Goal: Task Accomplishment & Management: Complete application form

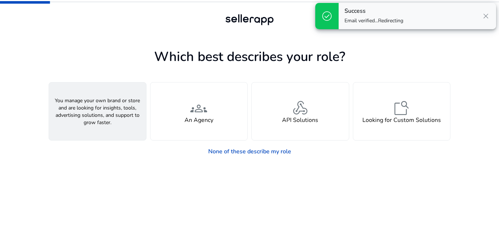
click at [109, 119] on div "person A Seller" at bounding box center [97, 112] width 97 height 58
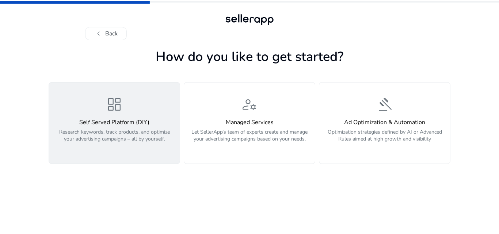
click at [98, 121] on h4 "Self Served Platform (DIY)" at bounding box center [114, 122] width 122 height 7
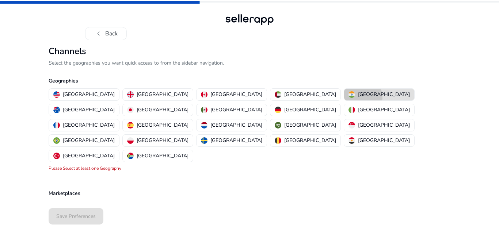
click at [358, 97] on p "[GEOGRAPHIC_DATA]" at bounding box center [384, 95] width 52 height 8
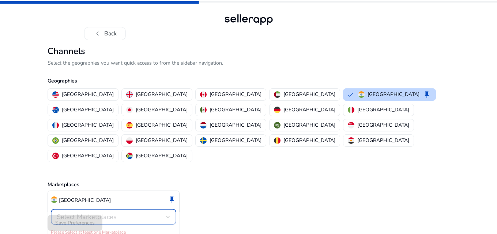
click at [140, 213] on div "Select Marketplaces" at bounding box center [111, 217] width 109 height 8
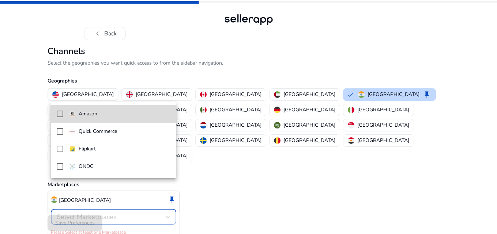
click at [129, 118] on span "Amazon" at bounding box center [119, 114] width 101 height 8
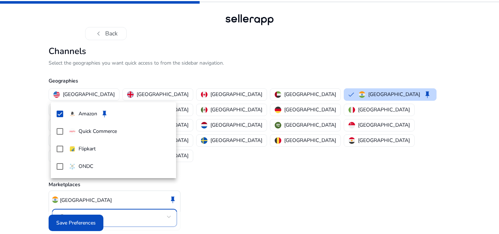
click at [65, 217] on div at bounding box center [249, 117] width 499 height 234
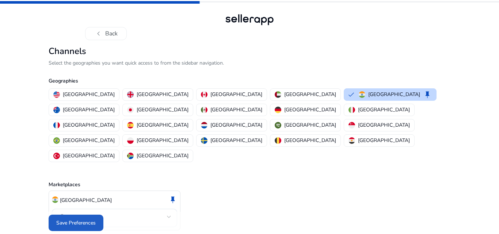
click at [65, 219] on span "Save Preferences" at bounding box center [75, 223] width 39 height 8
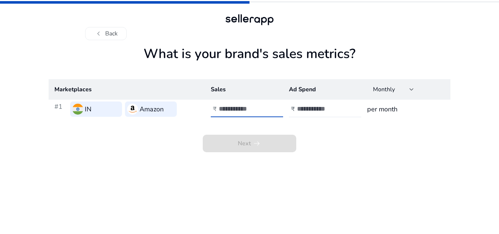
click at [242, 107] on input "number" at bounding box center [243, 109] width 49 height 8
type input "****"
click at [312, 109] on input "number" at bounding box center [321, 109] width 49 height 8
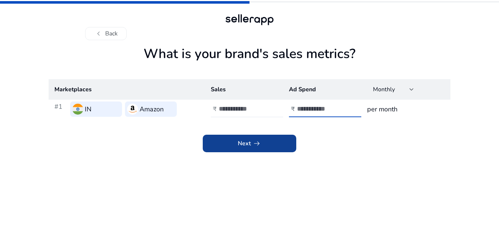
type input "**"
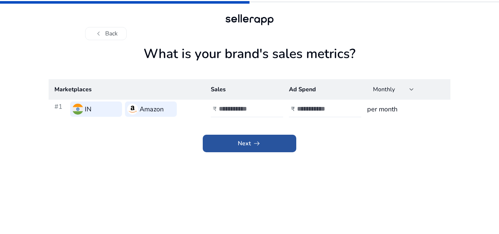
click at [254, 144] on span "arrow_right_alt" at bounding box center [257, 143] width 9 height 9
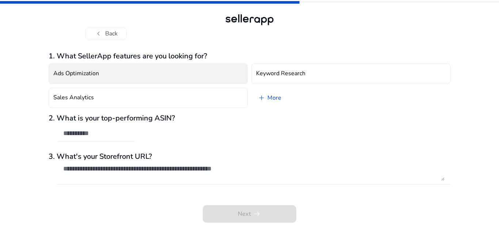
click at [149, 80] on button "Ads Optimization" at bounding box center [148, 74] width 199 height 20
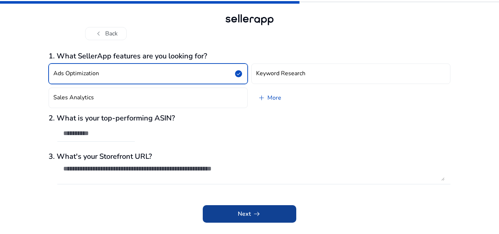
click at [251, 212] on app-icon "arrow_right_alt" at bounding box center [256, 214] width 10 height 9
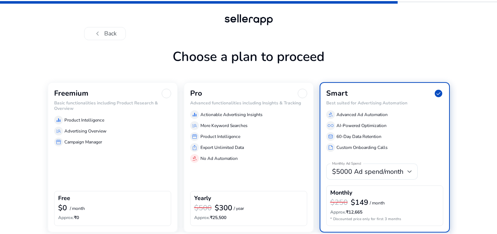
click at [144, 124] on div "equalizer Product Intelligence" at bounding box center [112, 120] width 117 height 9
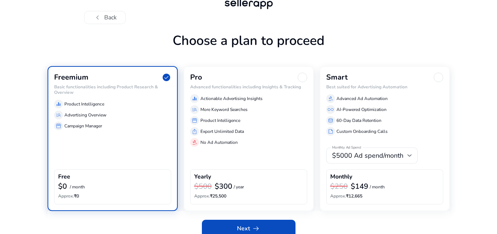
scroll to position [25, 0]
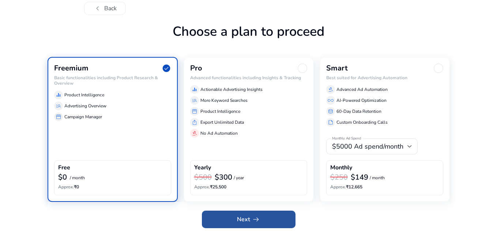
click at [223, 226] on span at bounding box center [249, 220] width 94 height 18
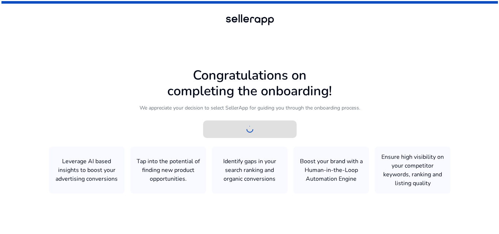
scroll to position [0, 0]
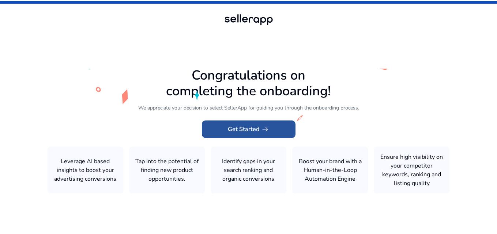
click at [250, 127] on span "Get Started arrow_right_alt" at bounding box center [249, 129] width 42 height 9
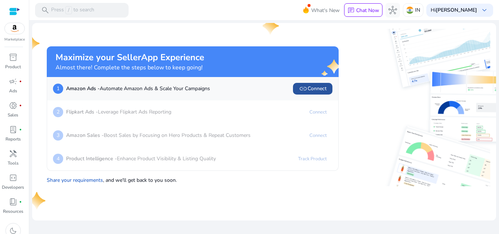
click at [306, 84] on span "link" at bounding box center [303, 88] width 9 height 9
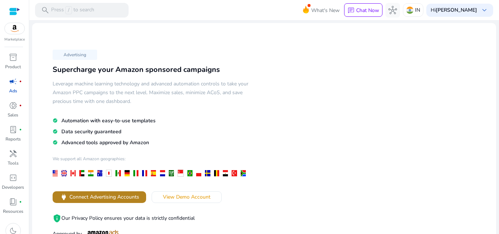
click at [130, 194] on span "Connect Advertising Accounts" at bounding box center [104, 197] width 70 height 8
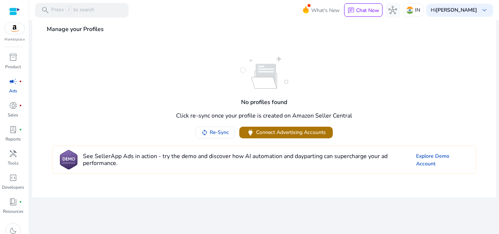
click at [257, 132] on span "Connect Advertising Accounts" at bounding box center [291, 133] width 70 height 8
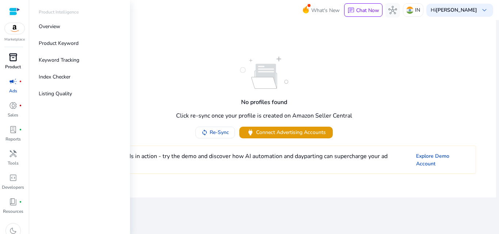
click at [7, 55] on div "inventory_2" at bounding box center [13, 58] width 20 height 12
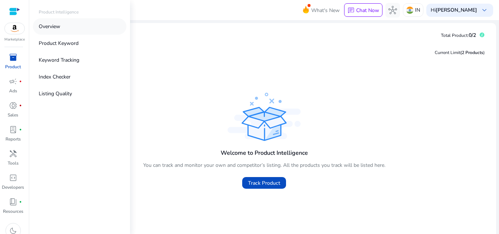
click at [49, 21] on link "Overview" at bounding box center [80, 26] width 94 height 16
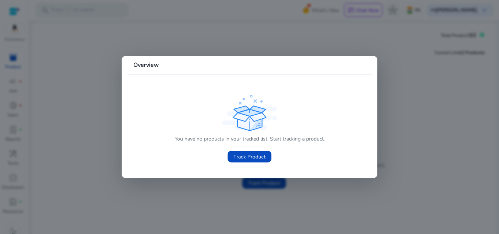
click at [76, 105] on div at bounding box center [249, 117] width 499 height 234
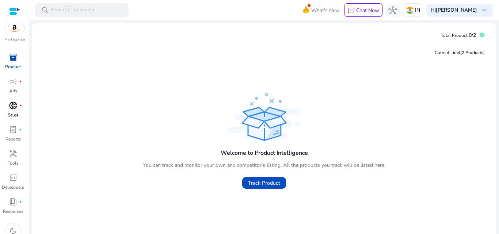
click at [16, 114] on p "Sales" at bounding box center [13, 115] width 11 height 7
